Goal: Transaction & Acquisition: Purchase product/service

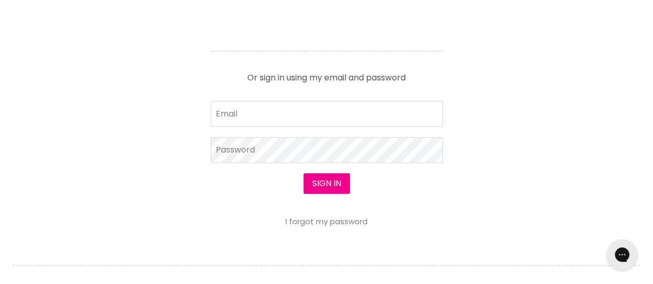
scroll to position [468, 0]
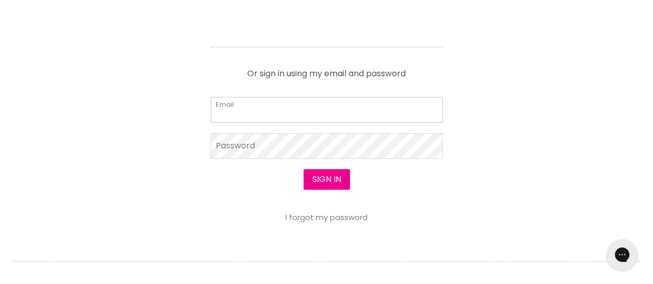
click at [324, 106] on input "Email" at bounding box center [326, 110] width 232 height 26
click at [289, 116] on input "Email" at bounding box center [326, 110] width 232 height 26
type input "[EMAIL_ADDRESS][DOMAIN_NAME]"
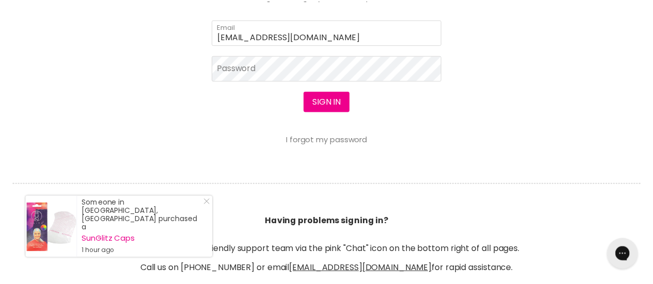
scroll to position [546, 0]
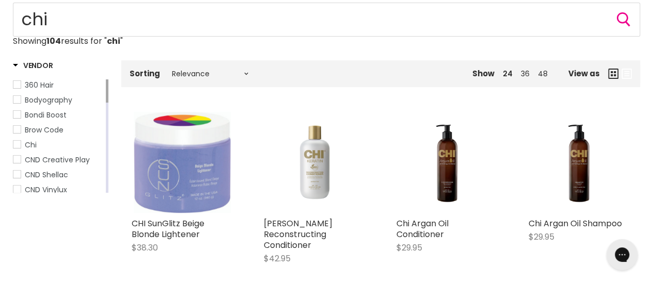
scroll to position [74, 0]
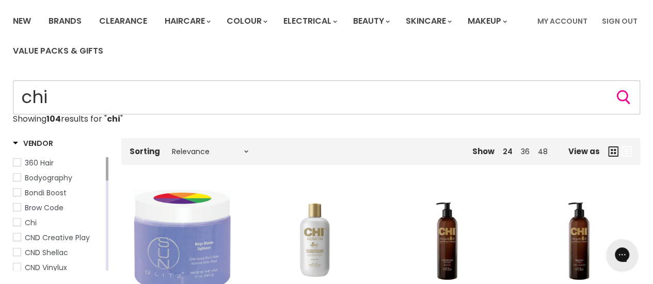
click at [215, 106] on input "chi" at bounding box center [326, 97] width 627 height 34
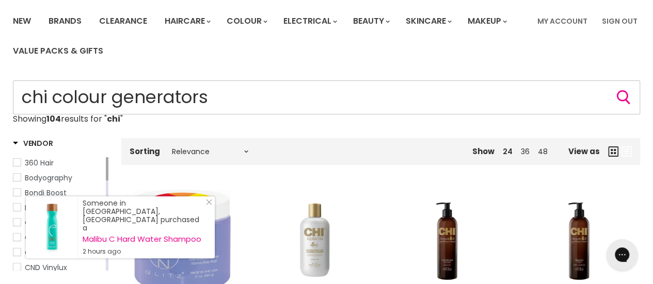
type input "chi colour generators"
click at [615, 89] on button "Search" at bounding box center [623, 97] width 17 height 17
click at [621, 96] on icon "Search" at bounding box center [623, 97] width 14 height 14
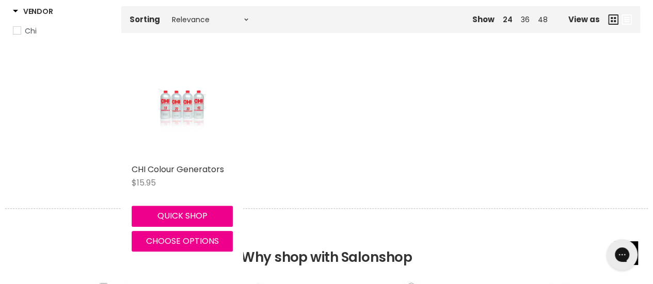
scroll to position [210, 0]
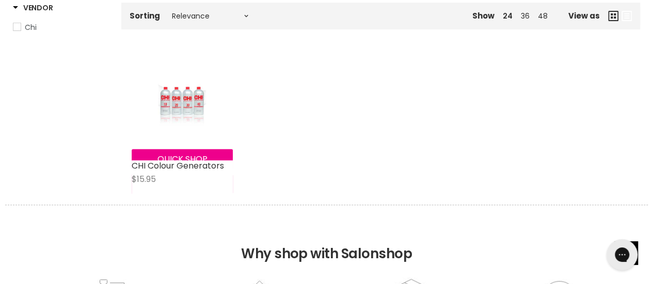
click at [187, 109] on img "Main content" at bounding box center [182, 104] width 67 height 101
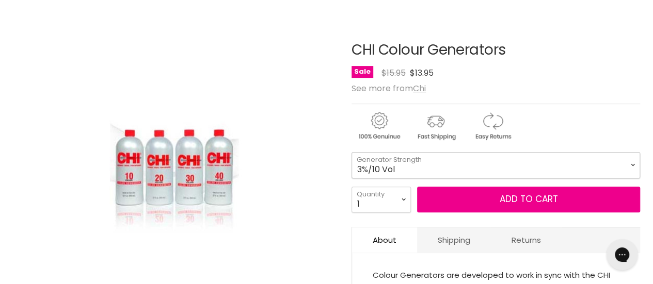
click at [387, 161] on select "3%/10 Vol 12%/40 Vol 6%/20 Vol 9%/30 Vol 1.5%/5 Vol" at bounding box center [495, 165] width 288 height 26
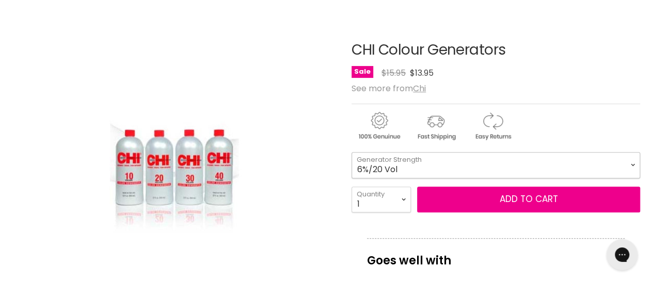
click at [351, 152] on select "3%/10 Vol 12%/40 Vol 6%/20 Vol 9%/30 Vol 1.5%/5 Vol" at bounding box center [495, 165] width 288 height 26
select select "6%/20 Vol"
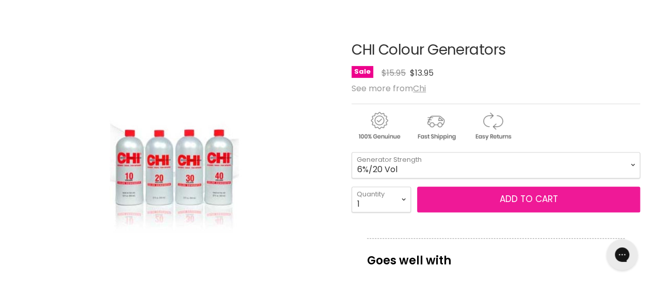
click at [480, 194] on button "Add to cart" at bounding box center [528, 200] width 223 height 26
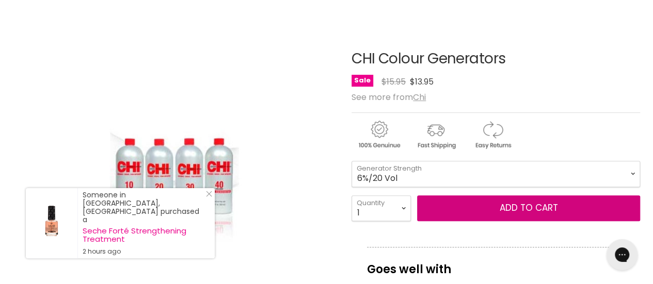
scroll to position [129, 0]
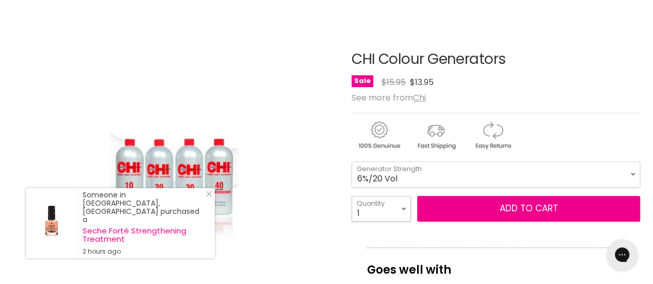
click at [394, 209] on select "1 2 3 4 5 6 7 8 9 10+" at bounding box center [380, 209] width 59 height 26
select select "4"
click at [351, 196] on select "1 2 3 4 5 6 7 8 9 10+" at bounding box center [380, 209] width 59 height 26
type input "4"
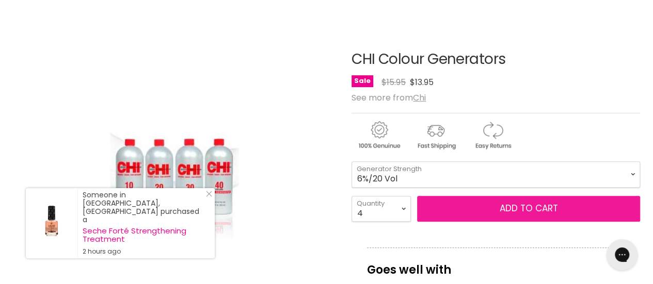
click at [497, 205] on button "Add to cart" at bounding box center [528, 209] width 223 height 26
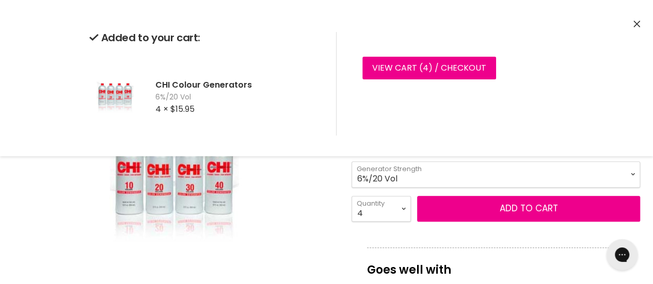
click at [639, 22] on icon "Close" at bounding box center [636, 24] width 7 height 7
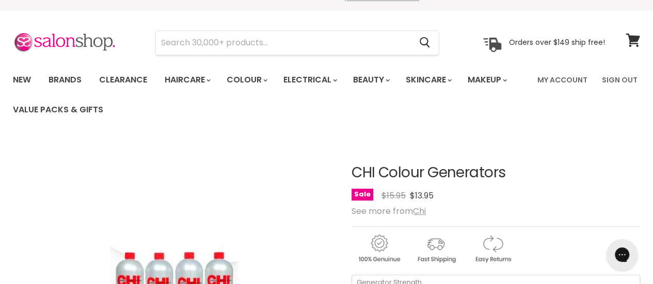
scroll to position [17, 0]
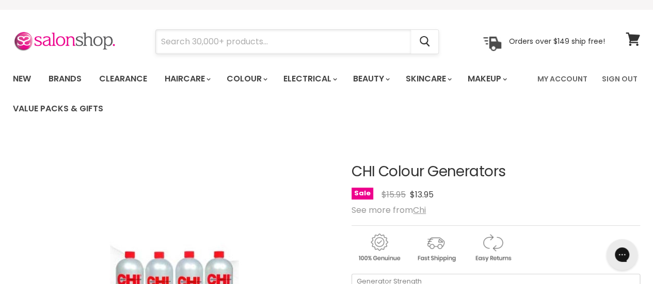
click at [282, 43] on input "Search" at bounding box center [283, 42] width 255 height 24
type input "chi"
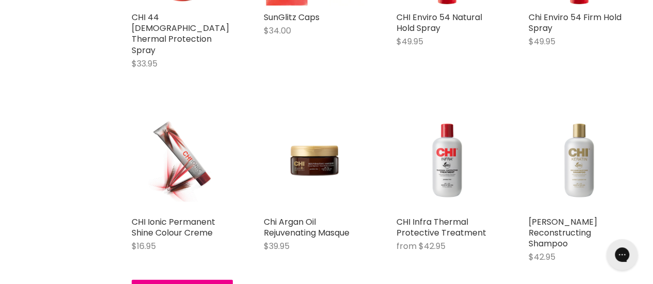
click at [189, 165] on img "Main content" at bounding box center [183, 159] width 68 height 101
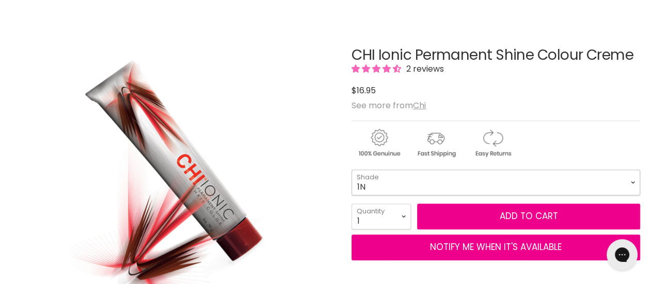
click at [470, 183] on select "1N 4A 4N 4C 4CM 4RB 4RR 4RV 6AA 6B 8A 8AA 8B 8C 8CG" at bounding box center [495, 183] width 288 height 26
click at [351, 170] on select "1N 4A 4N 4C 4CM 4RB 4RR 4RV 6AA 6B 8A 8AA 8B 8C 8CG" at bounding box center [495, 183] width 288 height 26
click at [401, 210] on select "1 2 3 4 5 6 7 8 9 10+" at bounding box center [380, 217] width 59 height 26
select select "3"
click at [351, 204] on select "1 2 3 4 5 6 7 8 9 10+" at bounding box center [380, 217] width 59 height 26
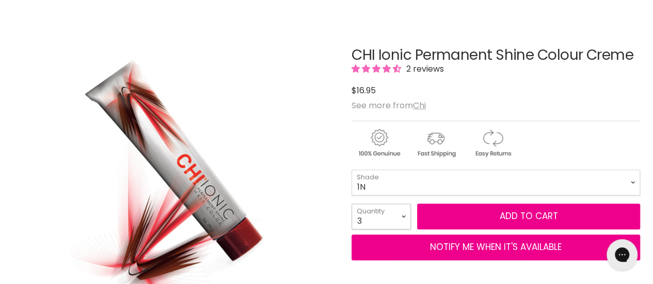
type input "3"
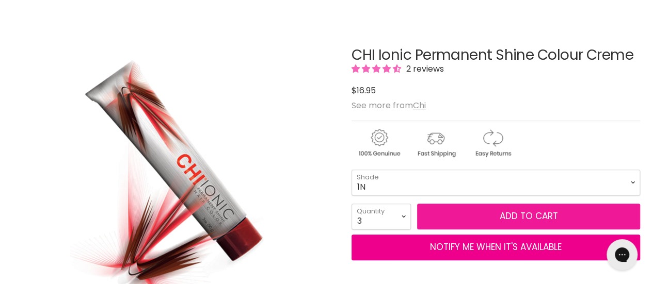
click at [511, 212] on span "Add to cart" at bounding box center [528, 216] width 58 height 12
click at [518, 212] on span "Add to cart" at bounding box center [528, 216] width 58 height 12
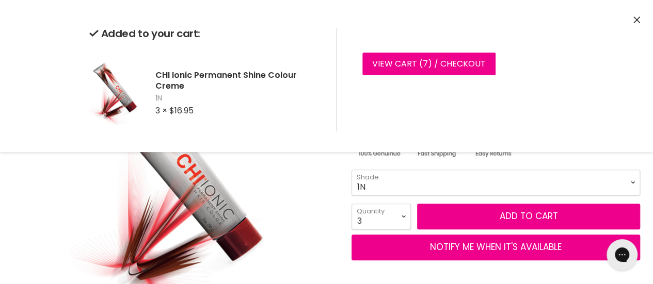
click at [632, 20] on div "Added to your cart: CHI Ionic Permanent Shine Colour Creme 1N 3 × $16.95 View c…" at bounding box center [326, 79] width 653 height 145
click at [637, 19] on icon "Close" at bounding box center [636, 20] width 7 height 7
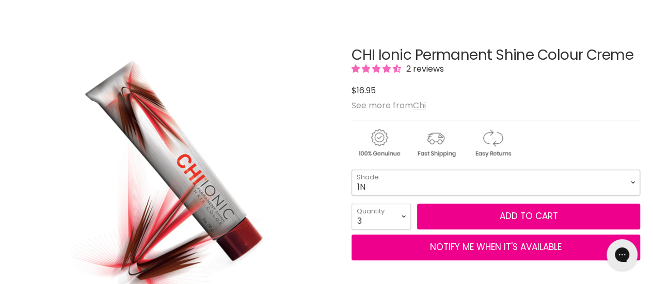
click at [497, 176] on select "1N 4A 4N 4C 4CM 4RB 4RR 4RV 6AA 6B 8A 8AA 8B 8C 8CG" at bounding box center [495, 183] width 288 height 26
click at [351, 170] on select "1N 4A 4N 4C 4CM 4RB 4RR 4RV 6AA 6B 8A 8AA 8B 8C 8CG" at bounding box center [495, 183] width 288 height 26
select select "7N"
click at [397, 218] on select "1 2 3 4 5 6 7 8 9 10+" at bounding box center [380, 217] width 59 height 26
select select "2"
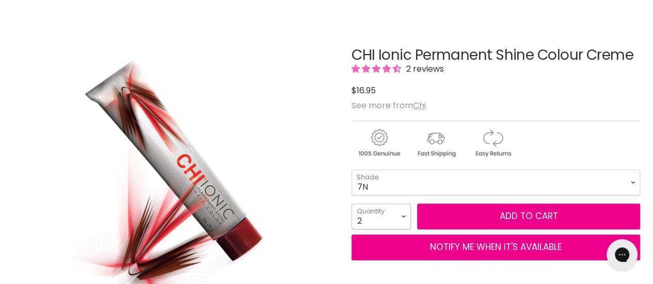
click at [351, 204] on select "1 2 3 4 5 6 7 8 9 10+" at bounding box center [380, 217] width 59 height 26
type input "2"
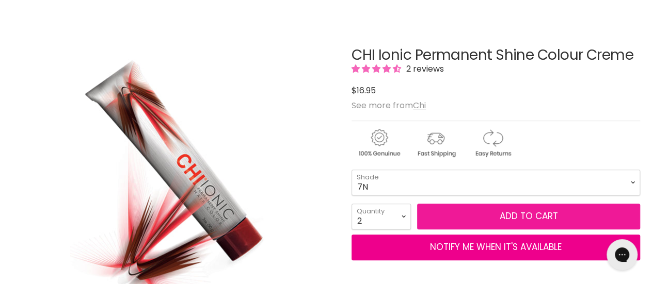
click at [528, 215] on button "Add to cart" at bounding box center [528, 217] width 223 height 26
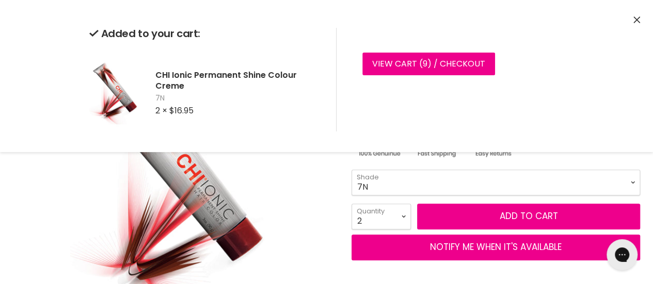
click at [636, 21] on icon "Close" at bounding box center [636, 20] width 7 height 7
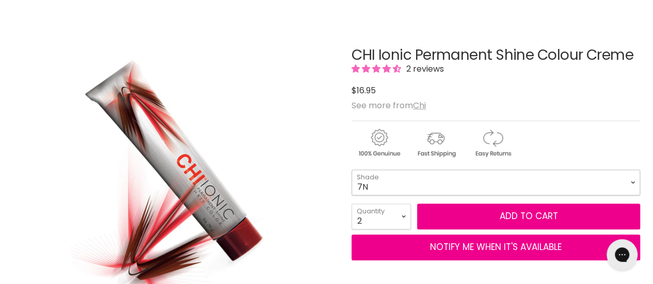
click at [469, 171] on select "1N 4A 4N 4C 4CM 4RB 4RR 4RV 6AA 6B 8A 8AA 8B 8C 8CG" at bounding box center [495, 183] width 288 height 26
click at [351, 170] on select "1N 4A 4N 4C 4CM 4RB 4RR 4RV 6AA 6B 8A 8AA 8B 8C 8CG" at bounding box center [495, 183] width 288 height 26
select select "8N"
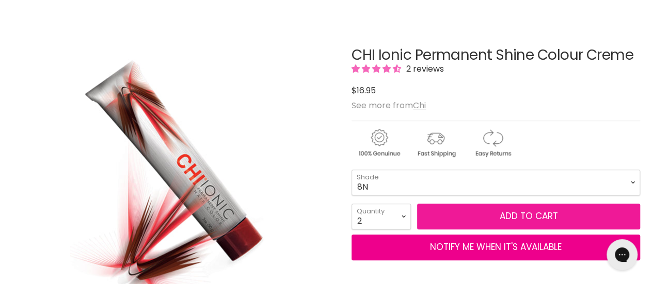
click at [458, 213] on button "Add to cart" at bounding box center [528, 217] width 223 height 26
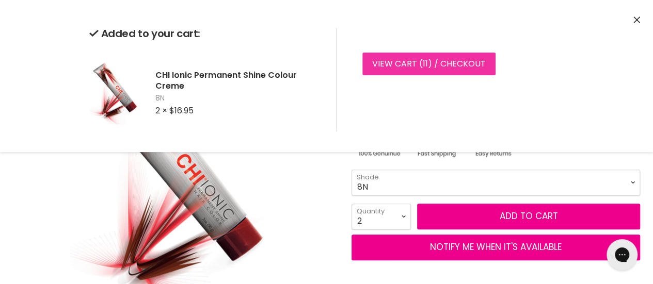
click at [424, 64] on span "11" at bounding box center [425, 64] width 5 height 12
